Goal: Communication & Community: Participate in discussion

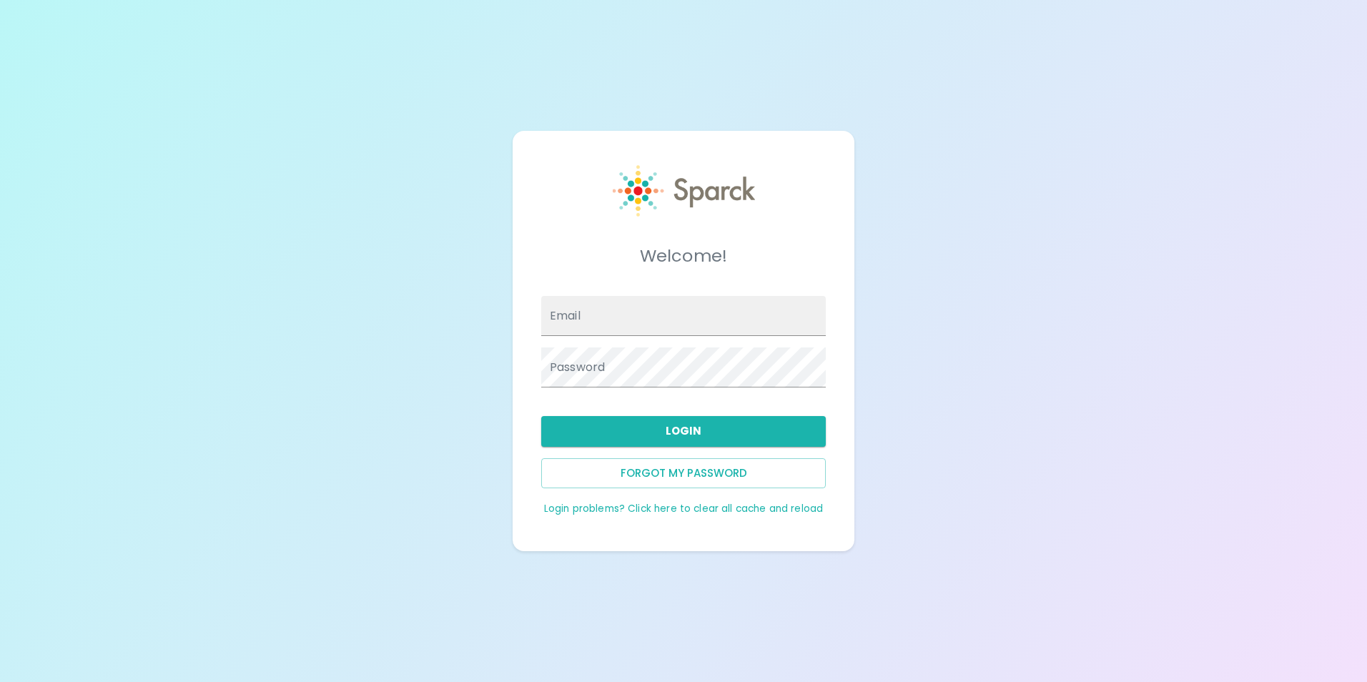
type input "[EMAIL_ADDRESS][DOMAIN_NAME]"
click at [717, 434] on button "Login" at bounding box center [683, 431] width 285 height 30
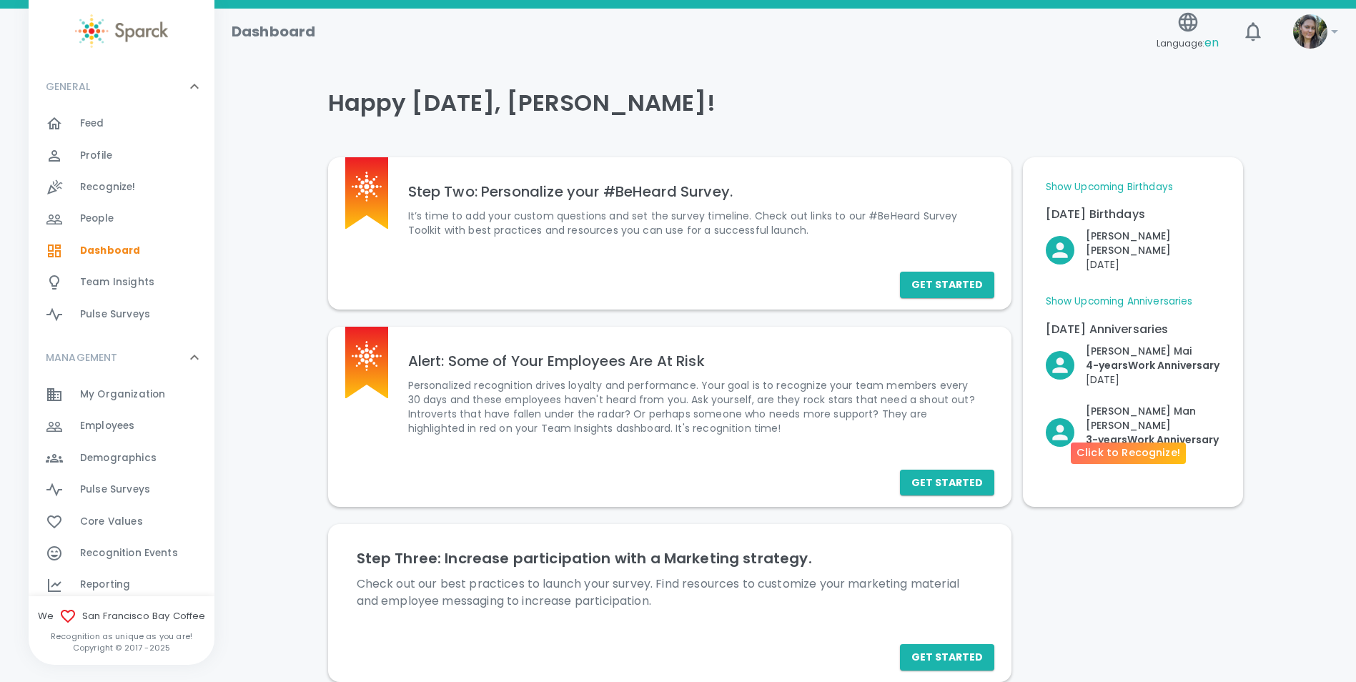
click at [1146, 433] on p "3- years Work Anniversary" at bounding box center [1153, 440] width 134 height 14
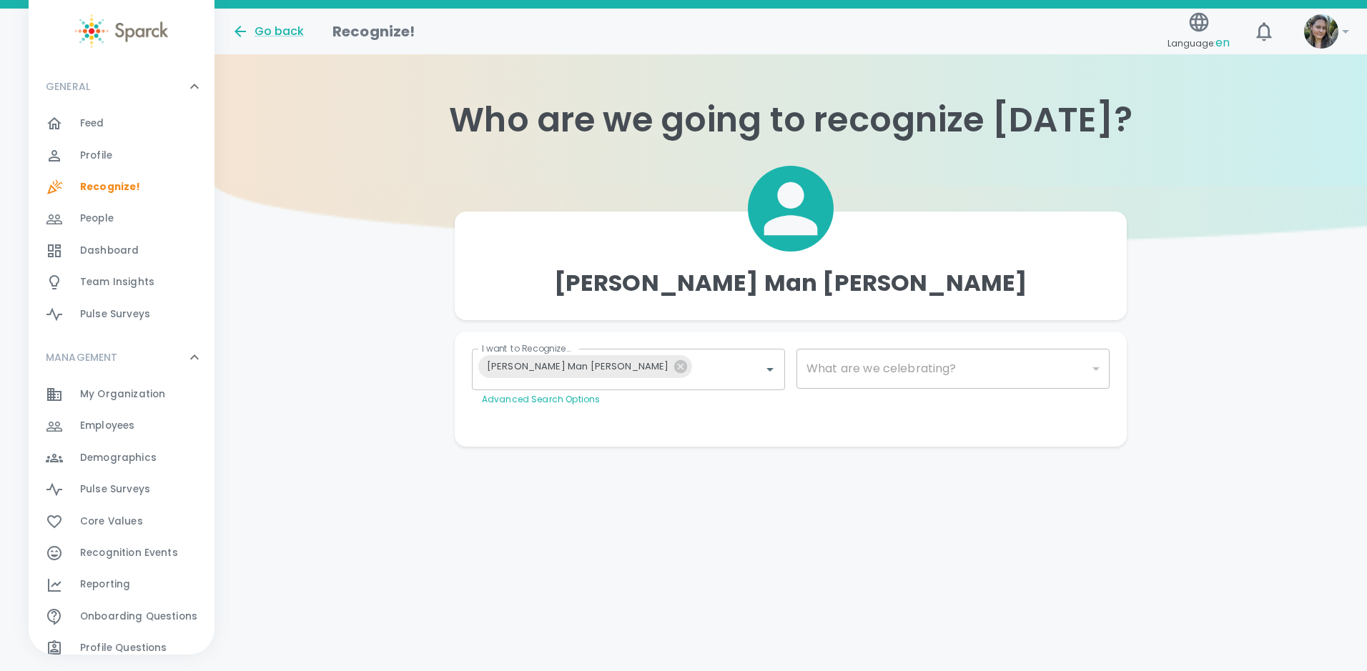
type input "2073"
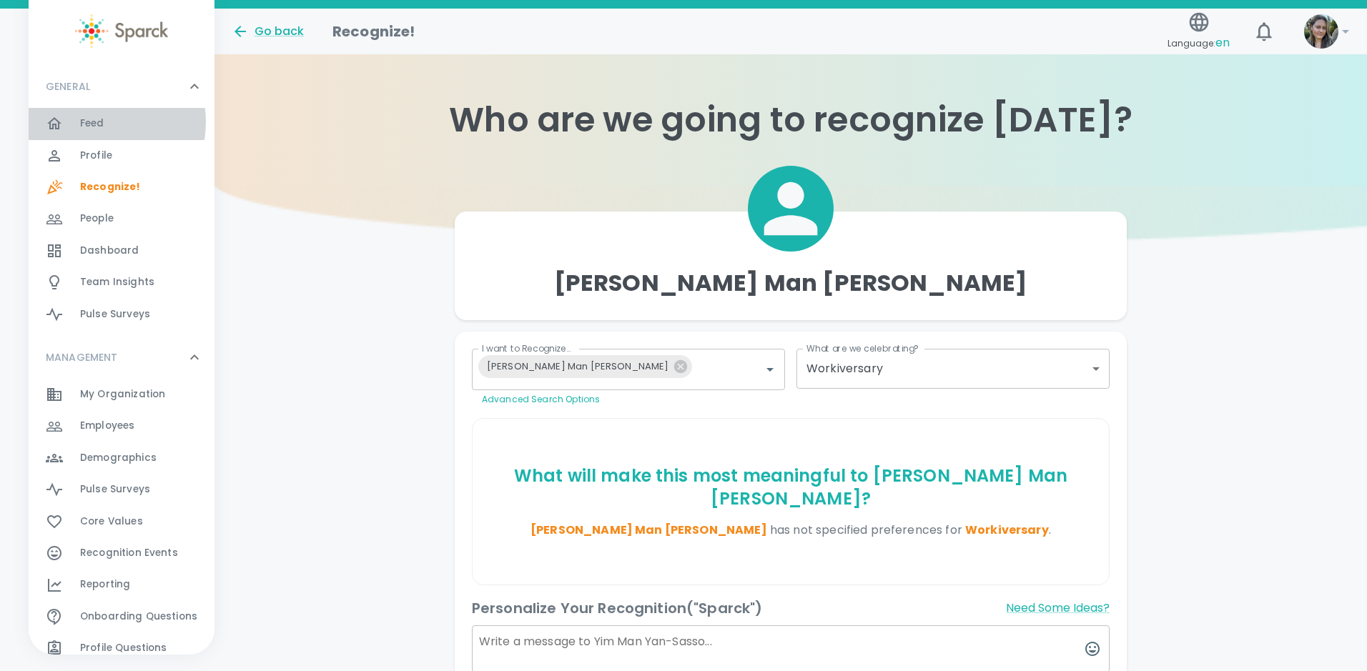
click at [96, 122] on span "Feed" at bounding box center [92, 124] width 24 height 14
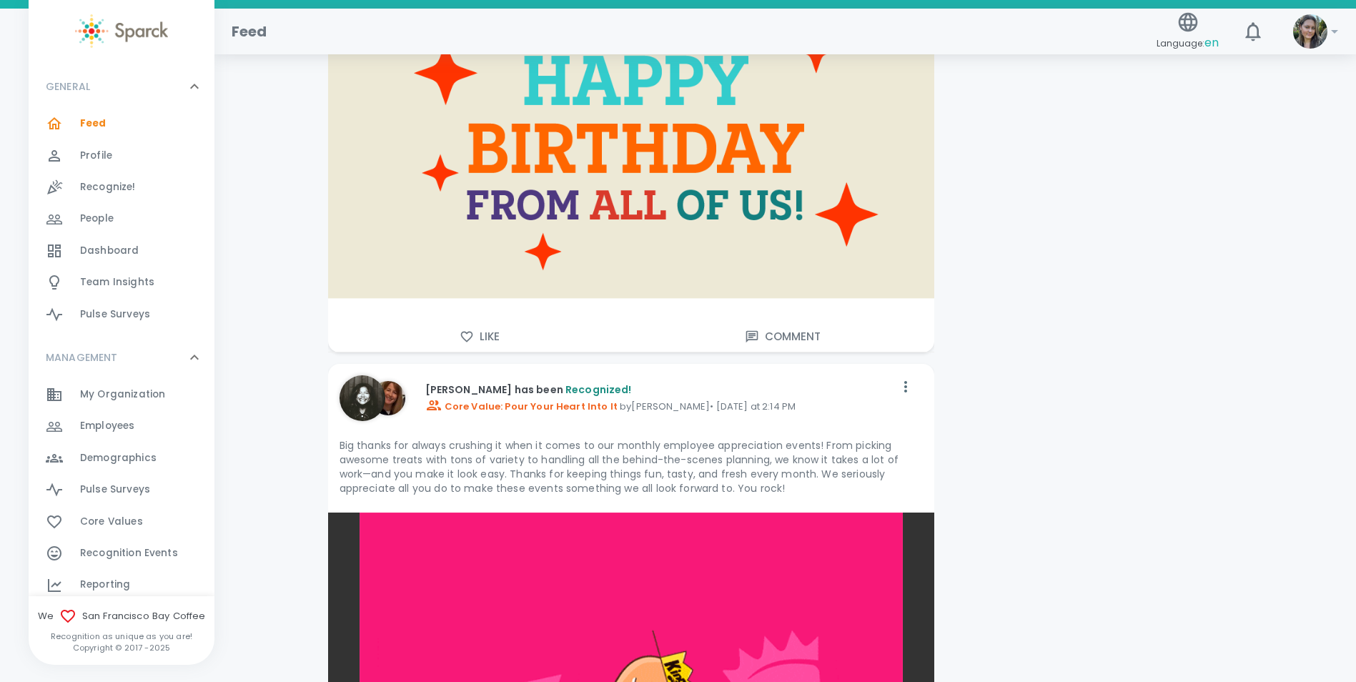
scroll to position [2145, 0]
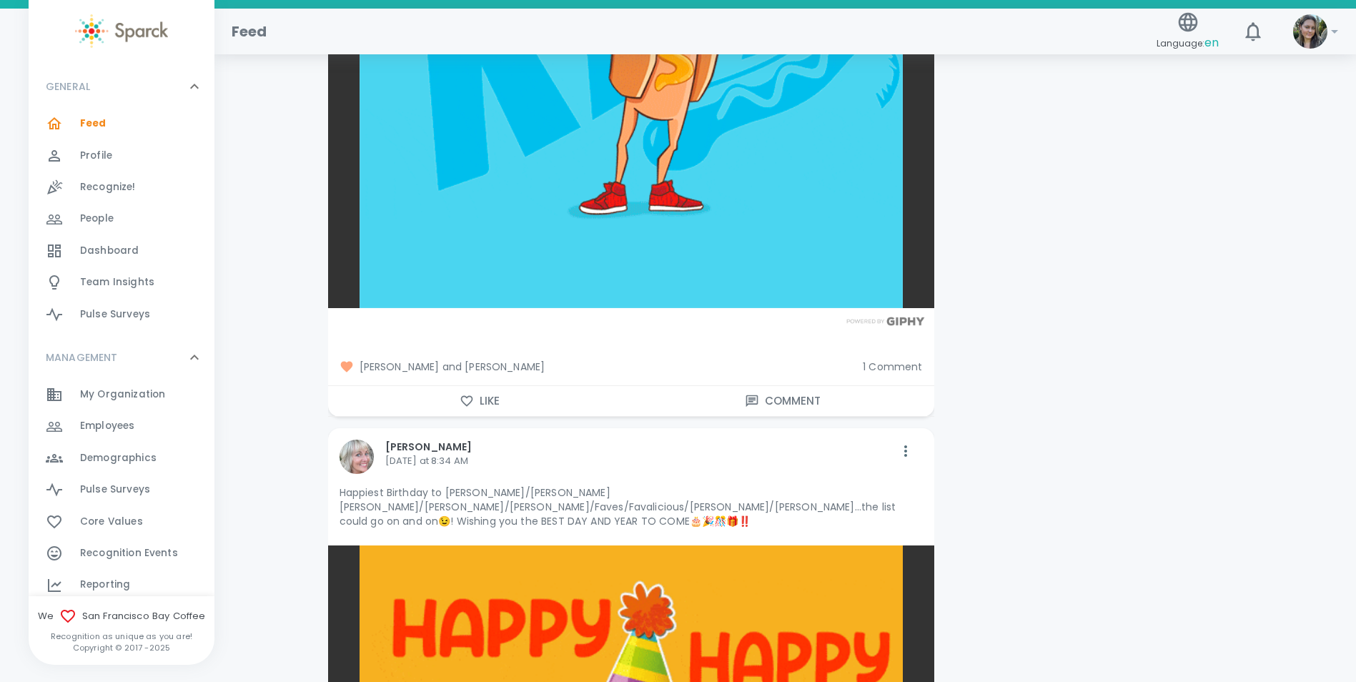
click at [485, 396] on button "Like" at bounding box center [479, 401] width 303 height 30
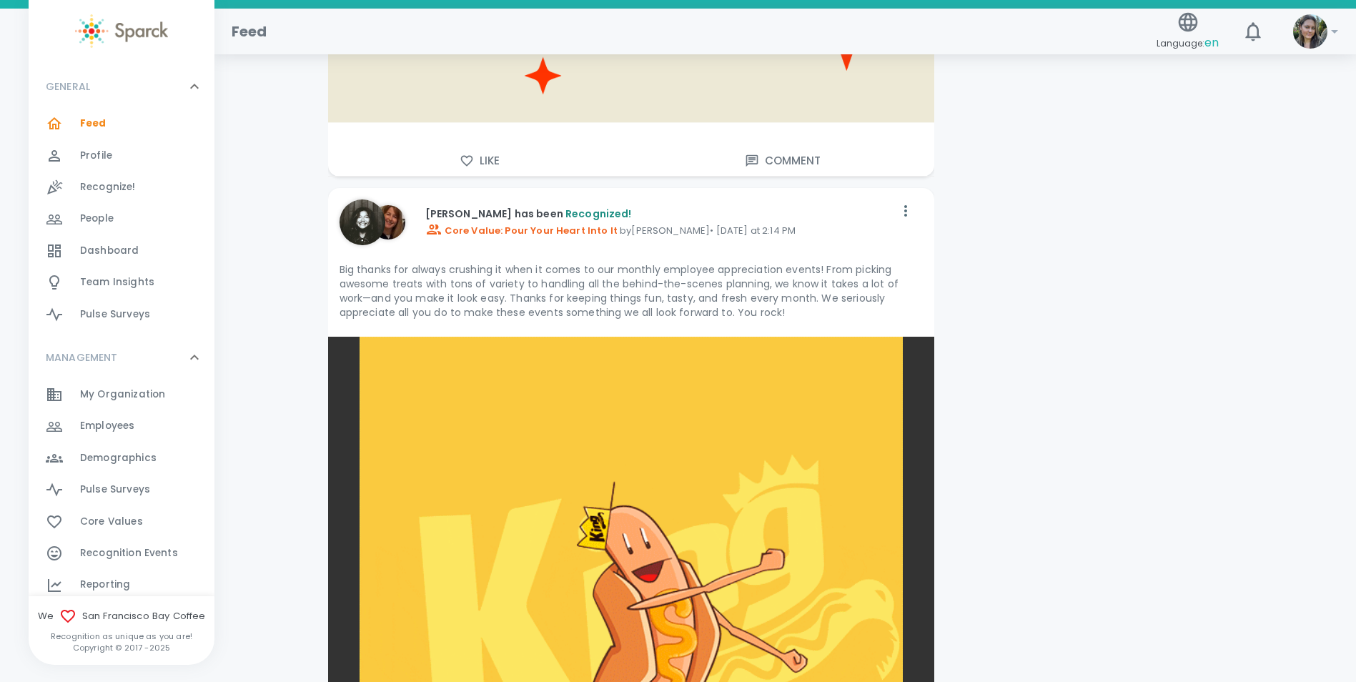
scroll to position [2002, 0]
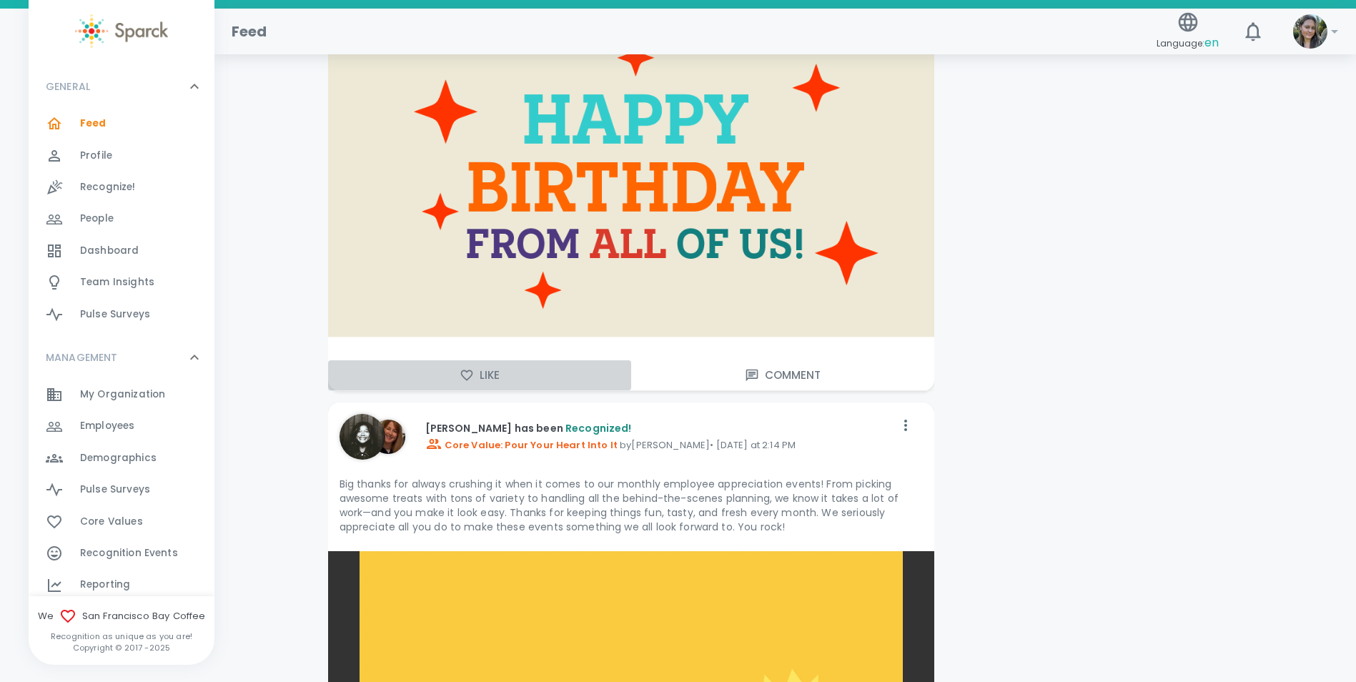
click at [476, 369] on button "Like" at bounding box center [479, 375] width 303 height 30
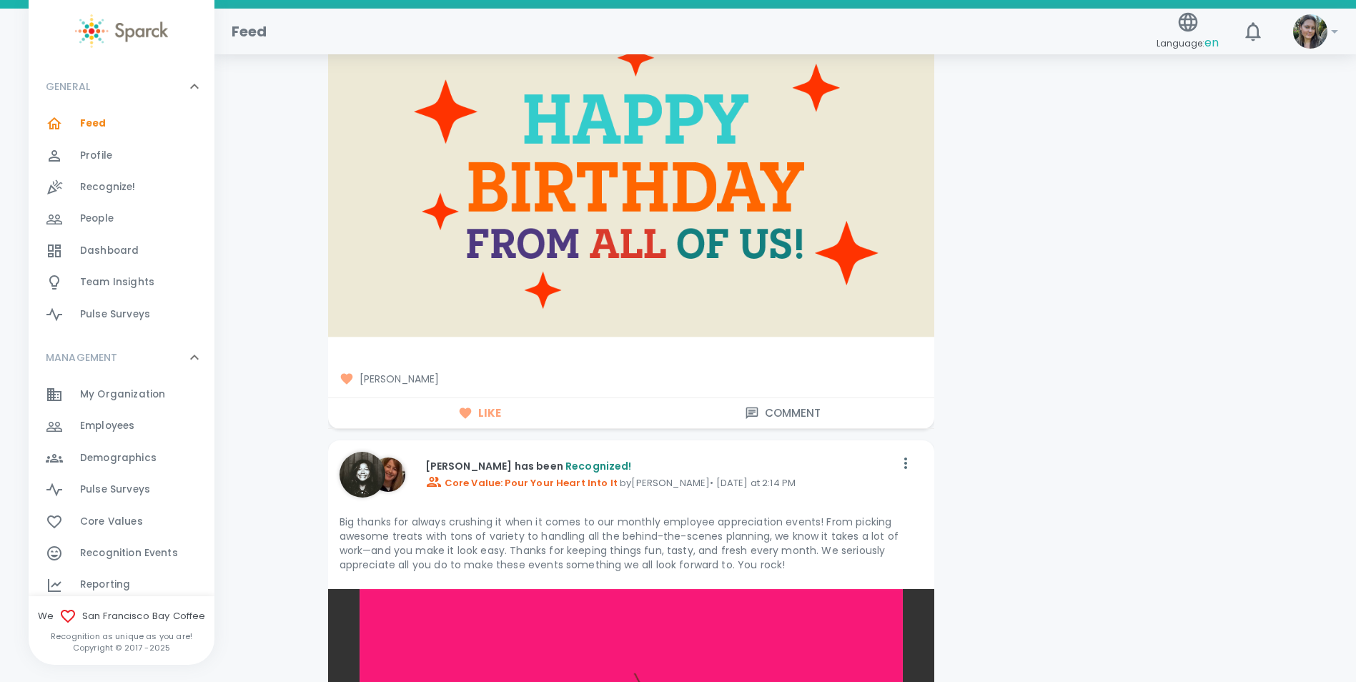
click at [807, 418] on button "Comment" at bounding box center [782, 413] width 303 height 30
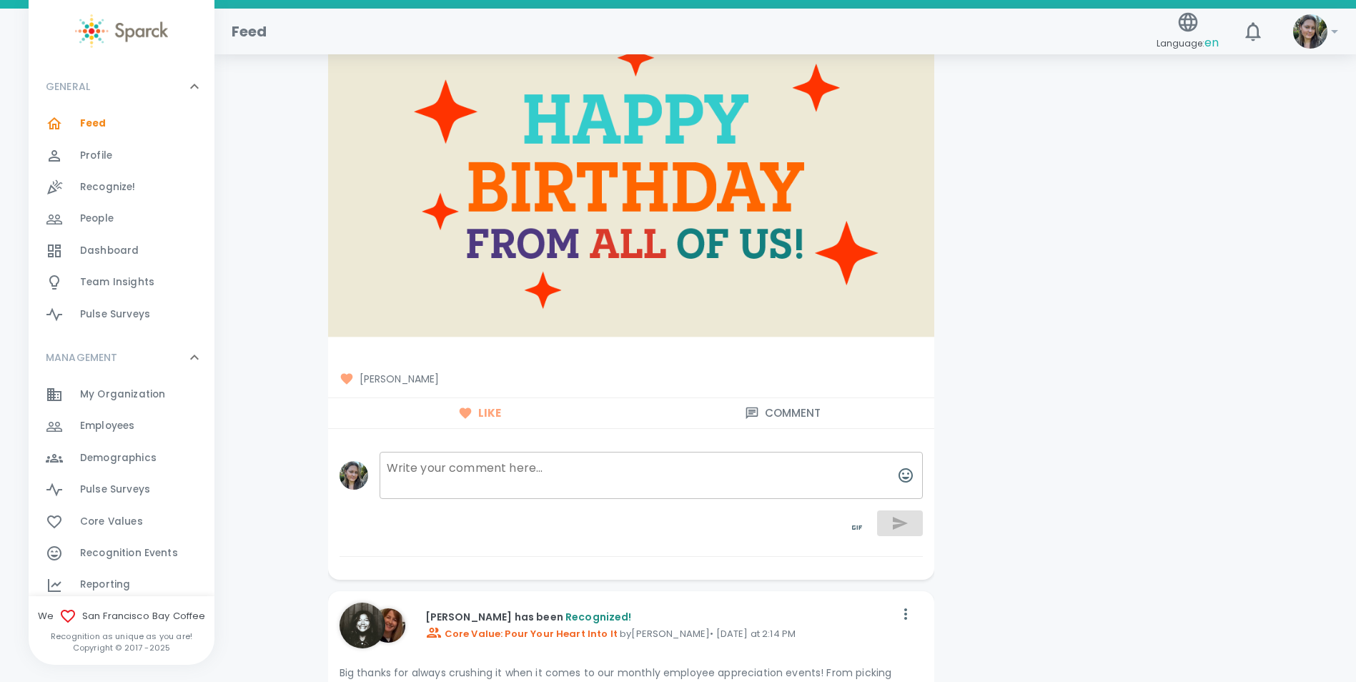
click at [536, 471] on textarea at bounding box center [651, 475] width 543 height 47
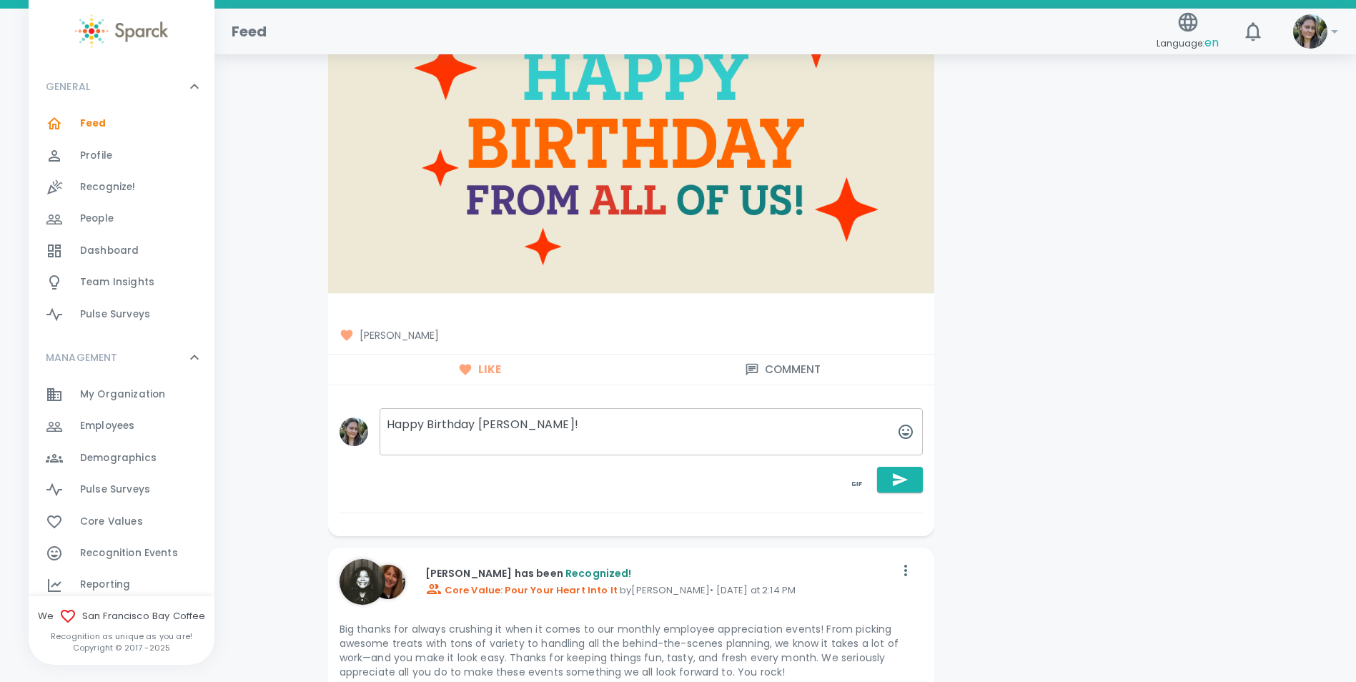
scroll to position [2074, 0]
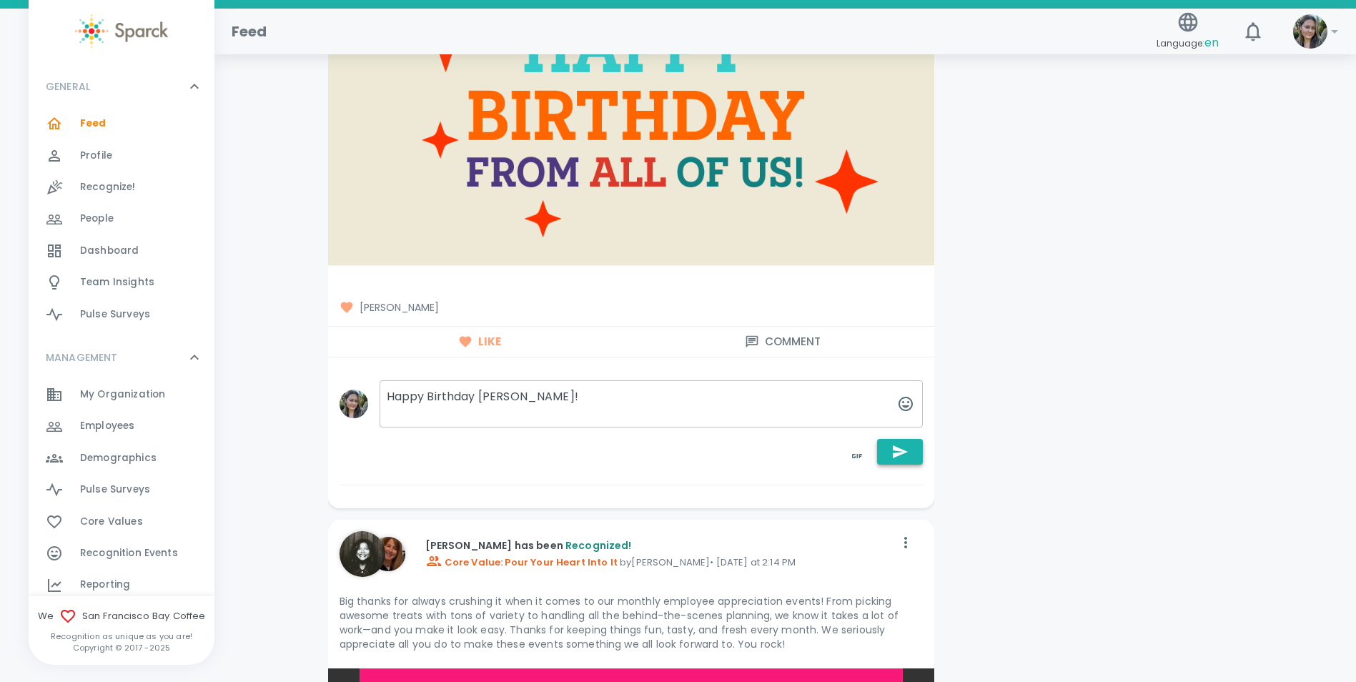
type textarea "Happy Birthday [PERSON_NAME]!"
click at [902, 460] on icon "button" at bounding box center [900, 451] width 17 height 17
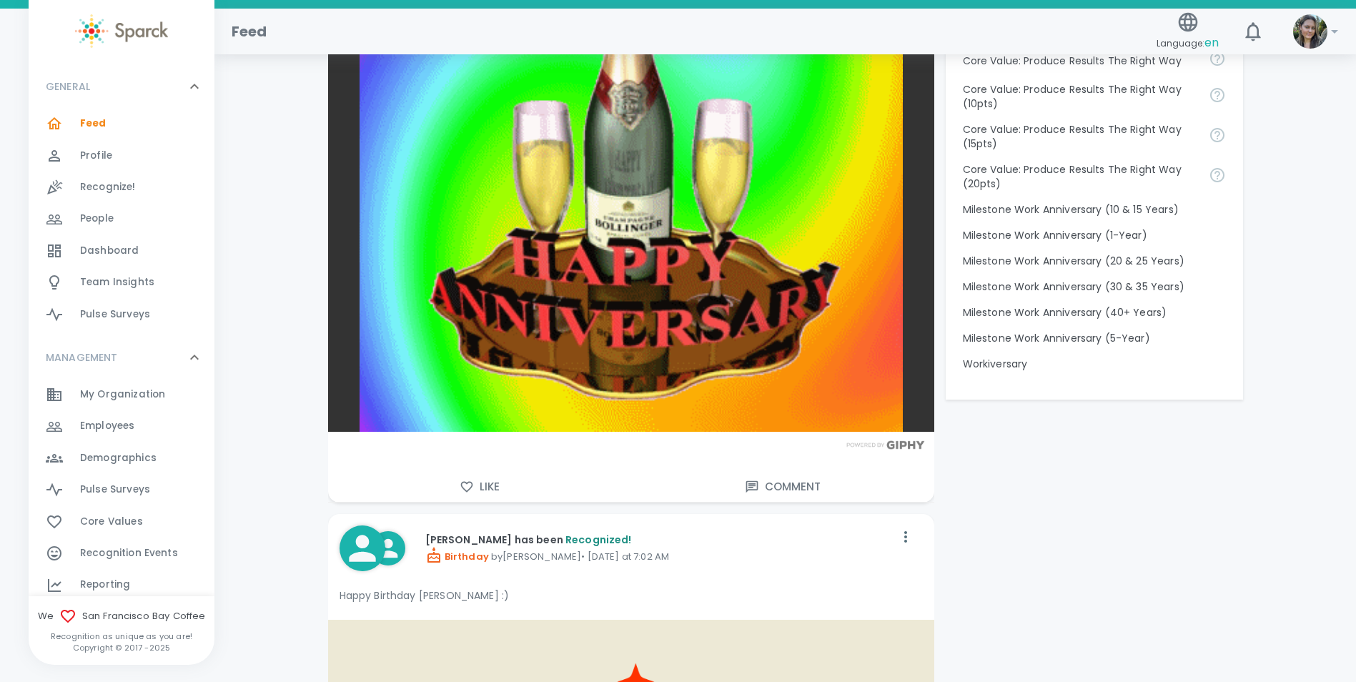
scroll to position [1430, 0]
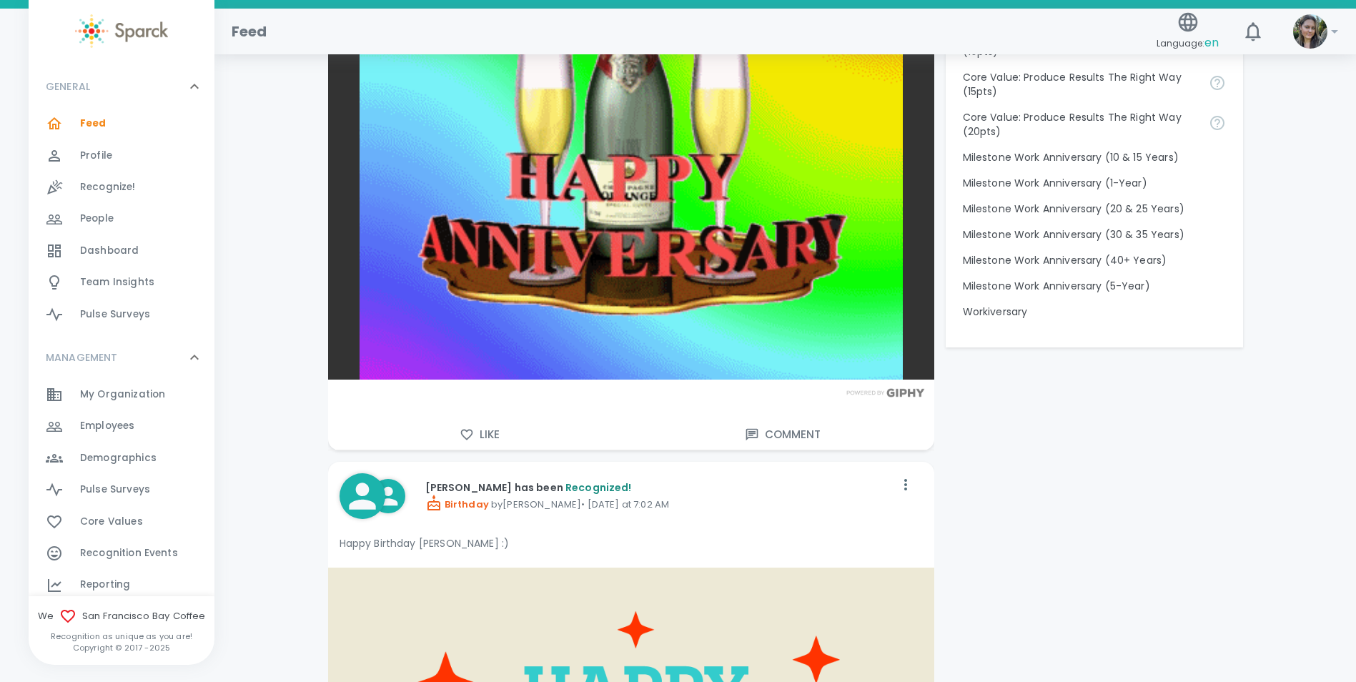
click at [487, 430] on button "Like" at bounding box center [479, 435] width 303 height 30
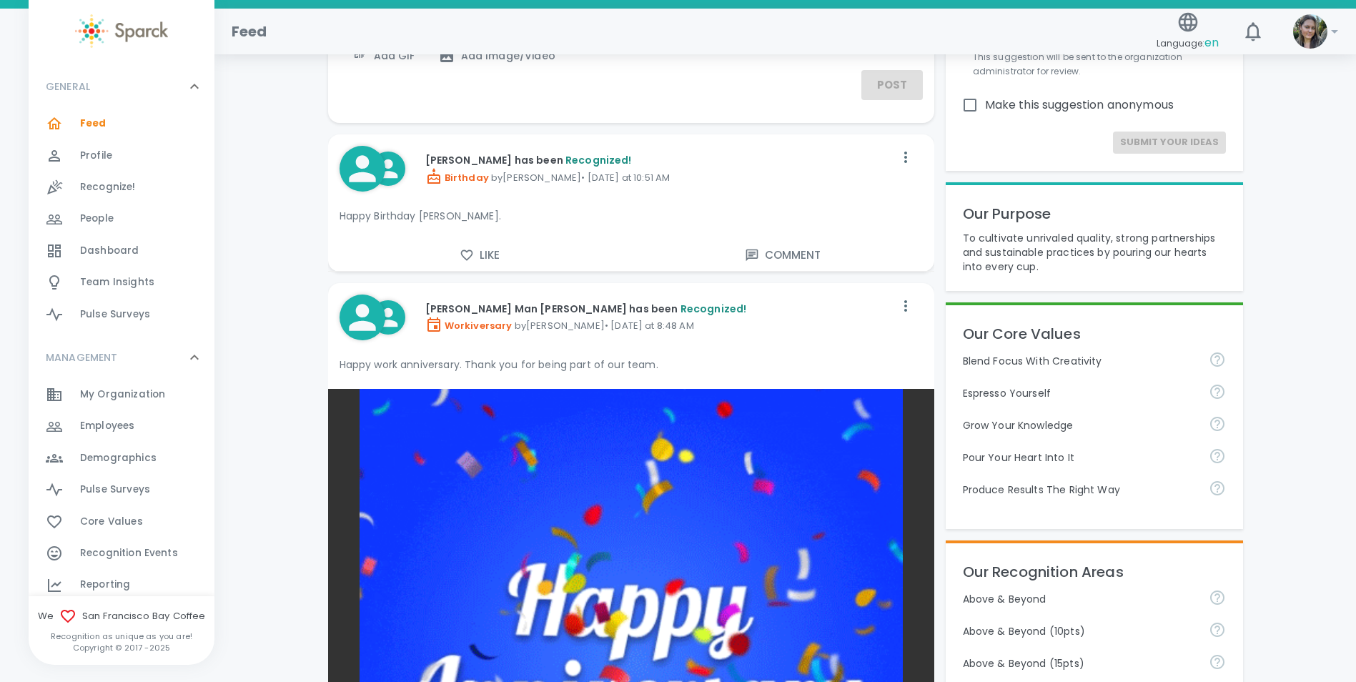
scroll to position [143, 0]
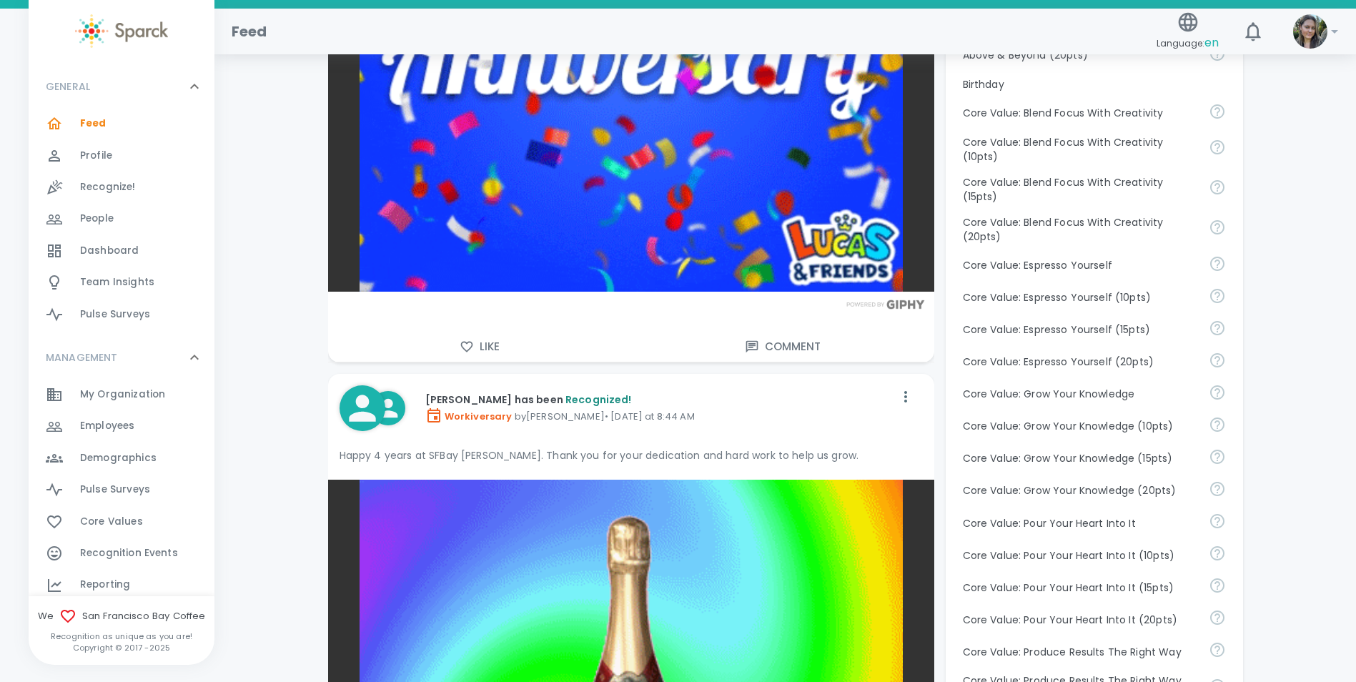
click at [496, 345] on button "Like" at bounding box center [479, 347] width 303 height 30
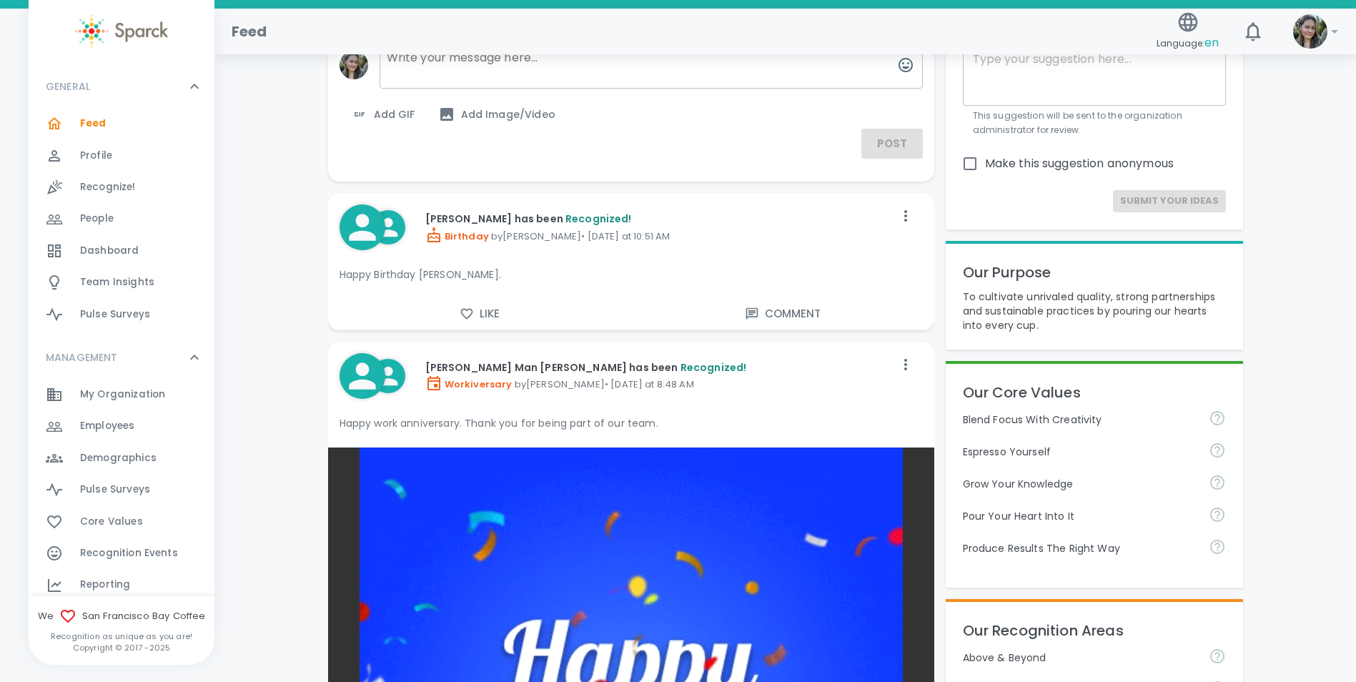
scroll to position [72, 0]
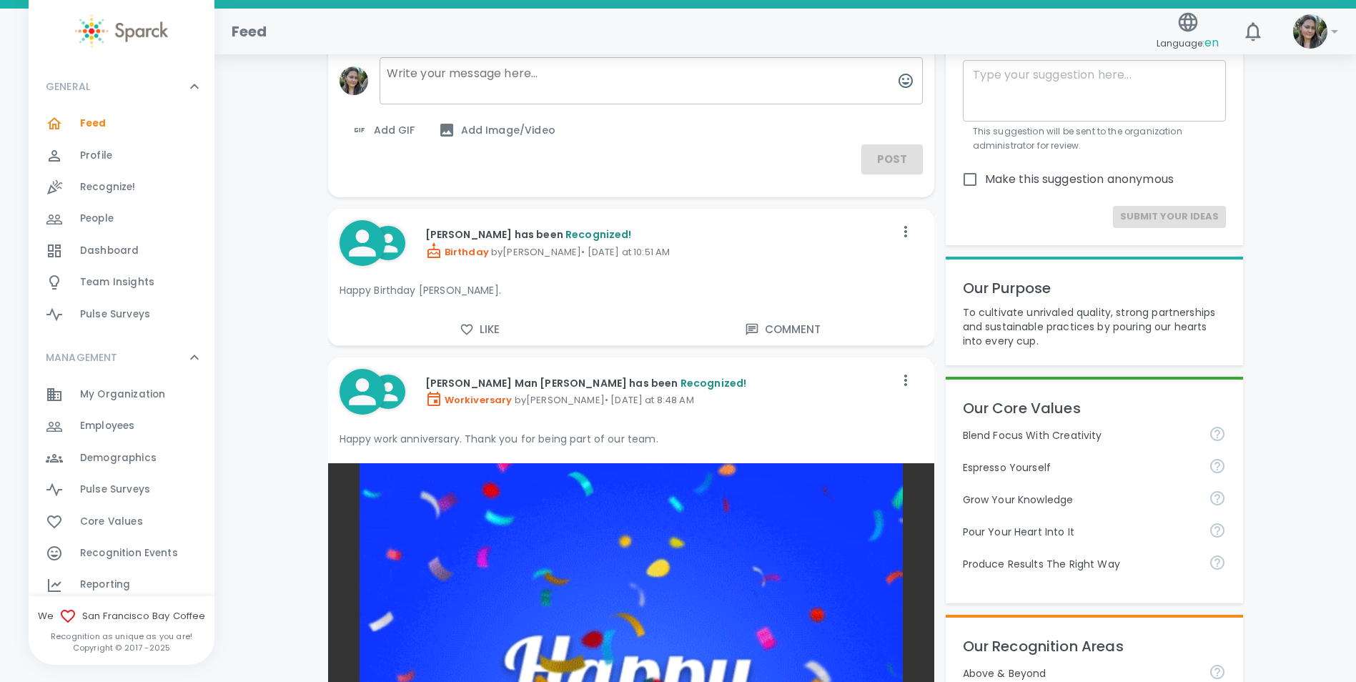
click at [486, 331] on button "Like" at bounding box center [479, 330] width 303 height 30
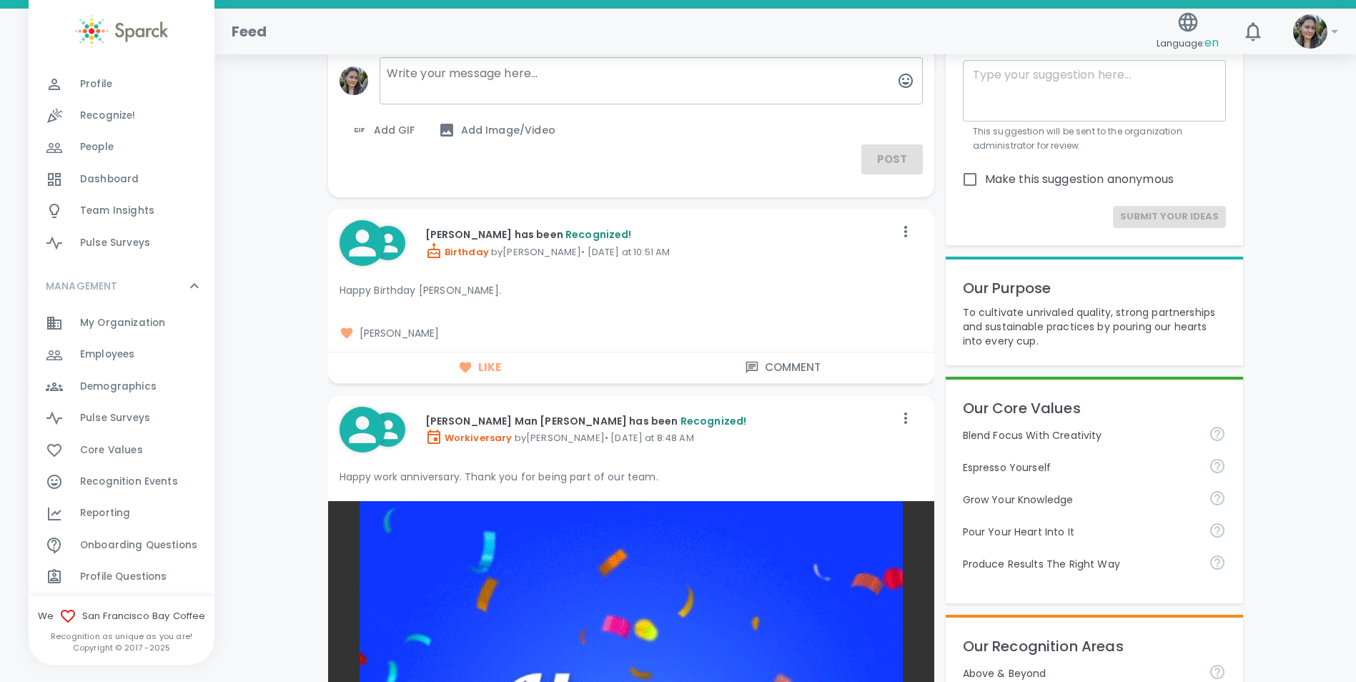
scroll to position [0, 0]
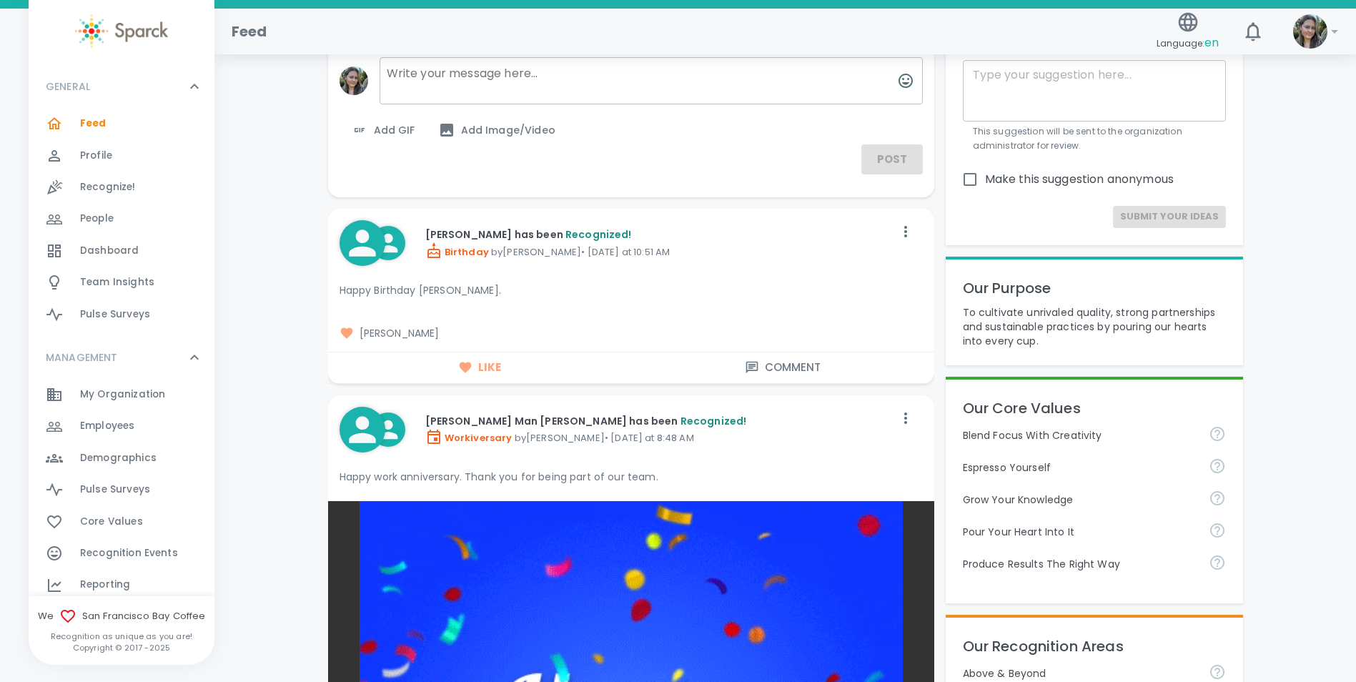
drag, startPoint x: 109, startPoint y: 246, endPoint x: 1115, endPoint y: 329, distance: 1009.4
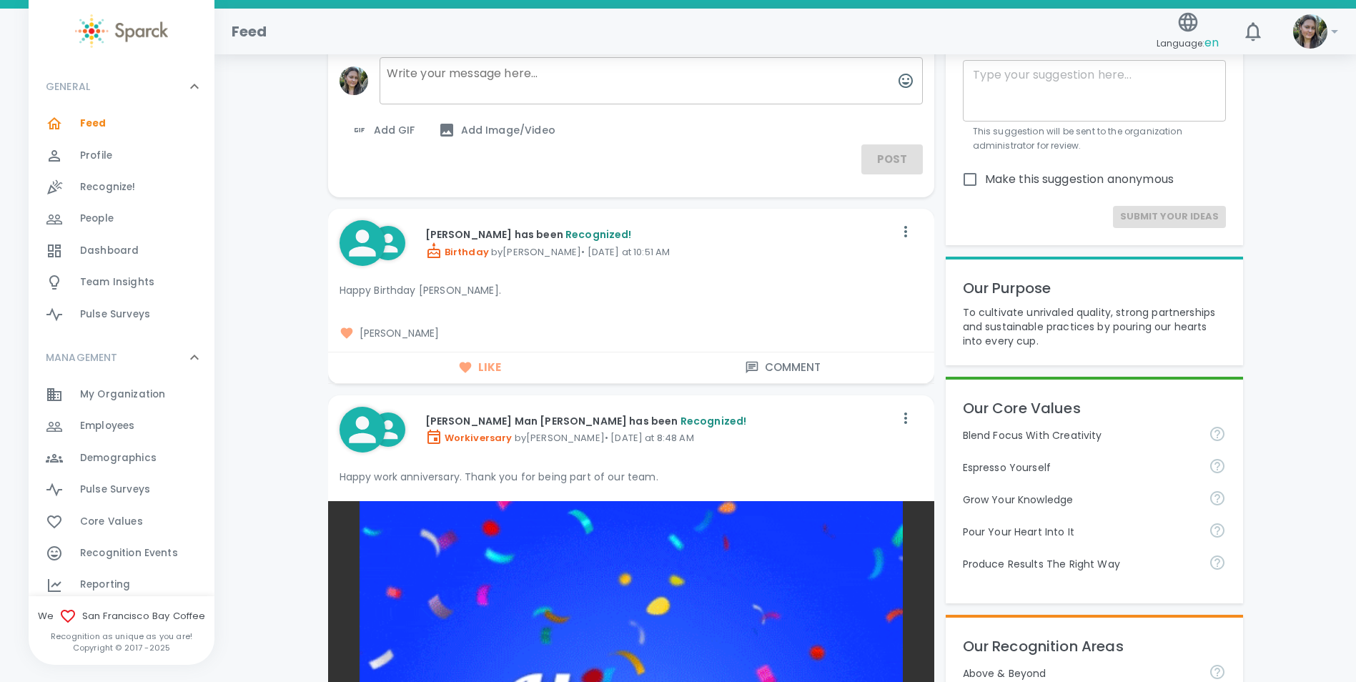
click at [109, 246] on span "Dashboard" at bounding box center [109, 251] width 59 height 14
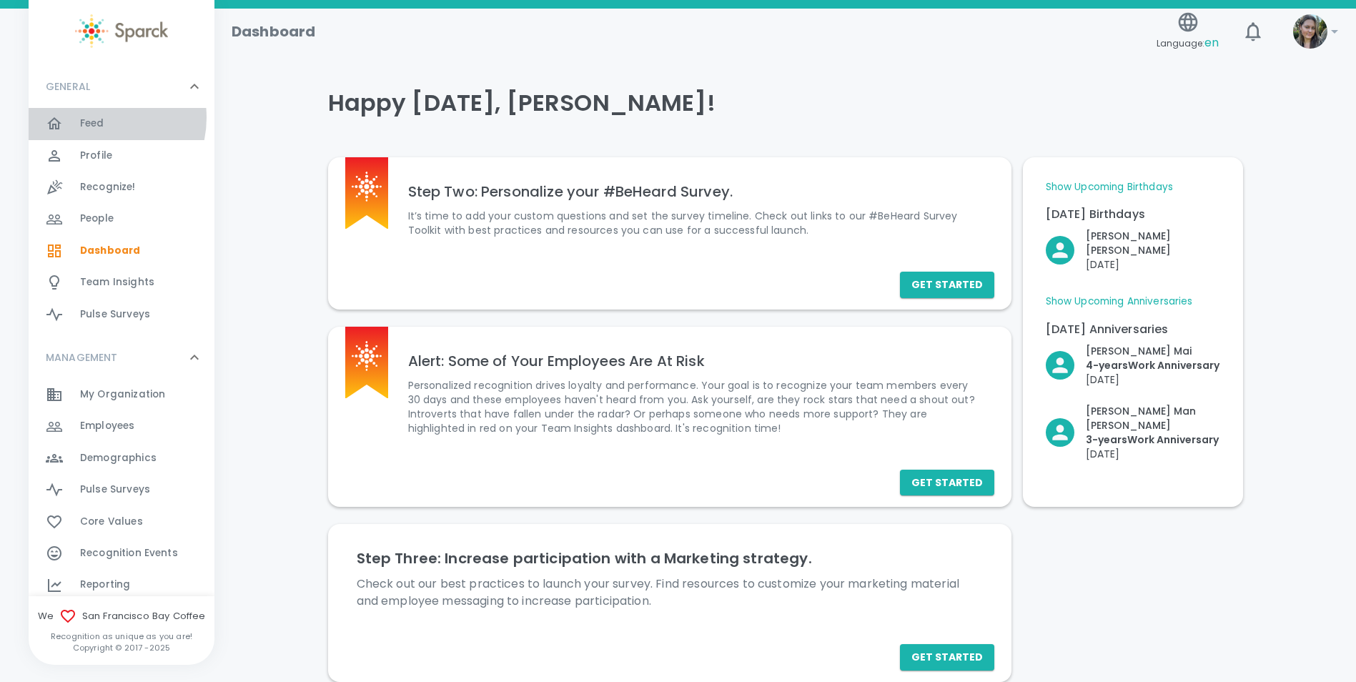
click at [100, 117] on span "Feed" at bounding box center [92, 124] width 24 height 14
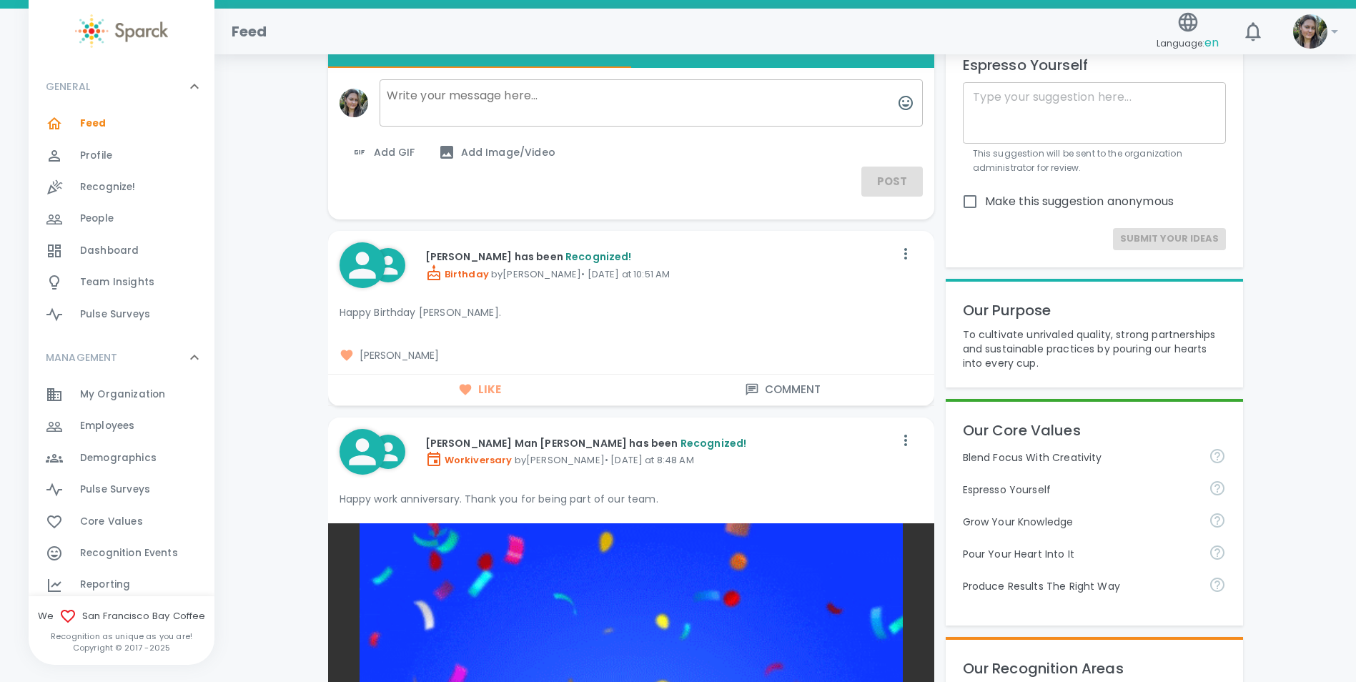
scroll to position [72, 0]
